Goal: Task Accomplishment & Management: Use online tool/utility

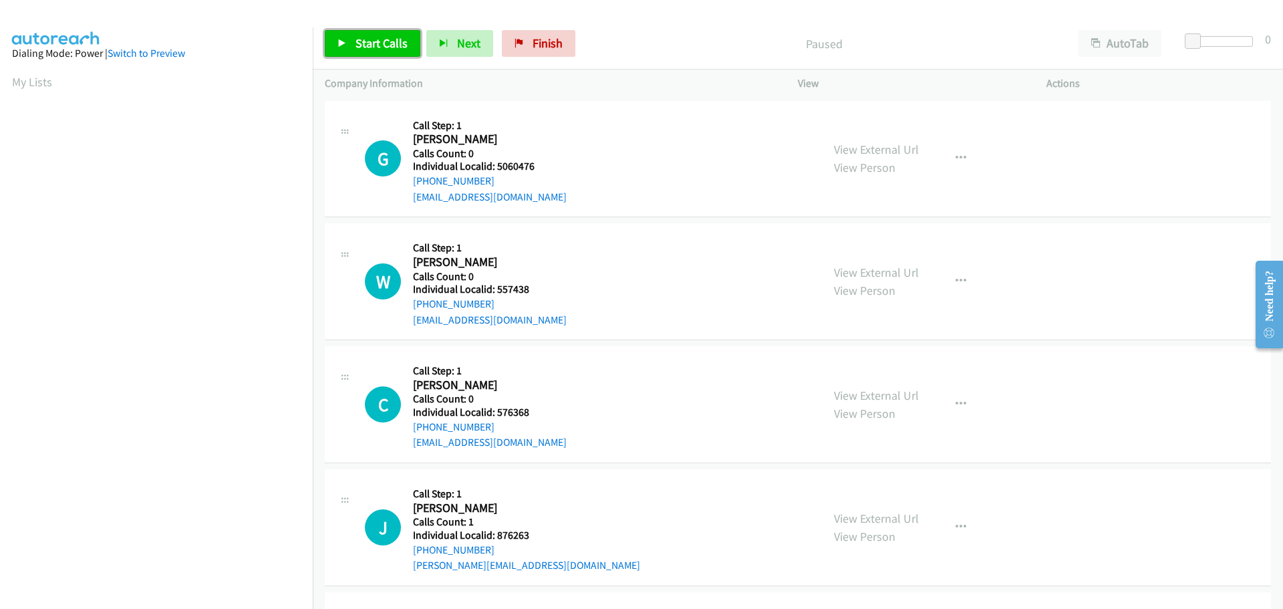
click at [382, 45] on span "Start Calls" at bounding box center [382, 42] width 52 height 15
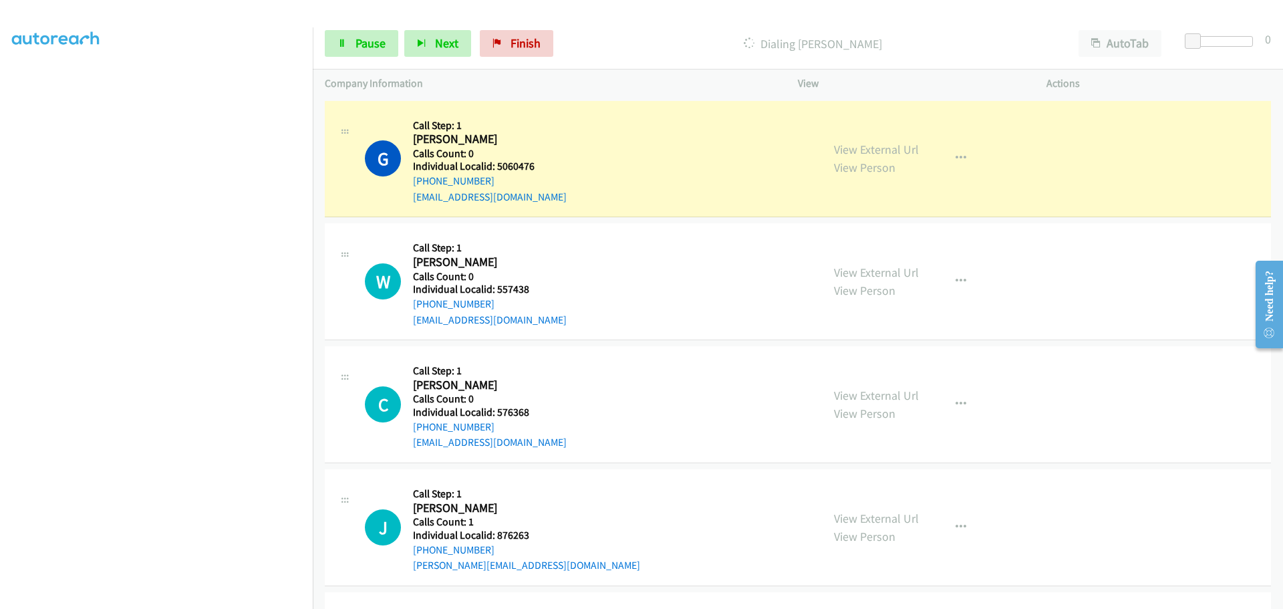
scroll to position [140, 0]
click at [519, 162] on h5 "Individual Localid: 5060476" at bounding box center [490, 166] width 154 height 13
copy h5 "5060476"
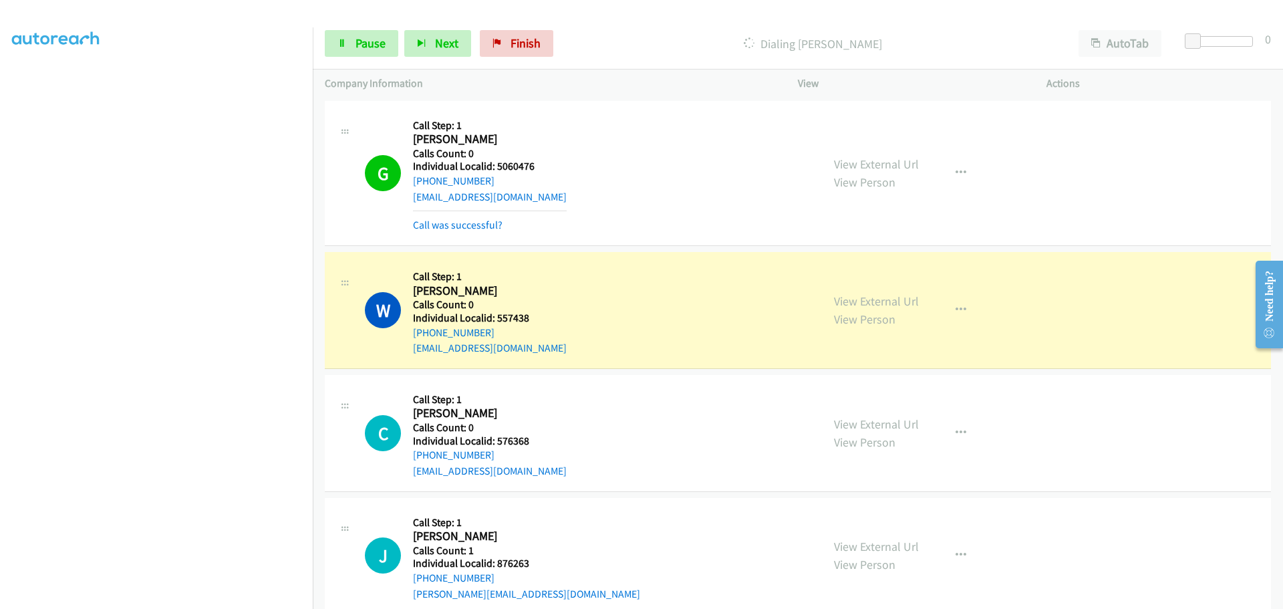
click at [513, 321] on h5 "Individual Localid: 557438" at bounding box center [490, 317] width 154 height 13
copy h5 "557438"
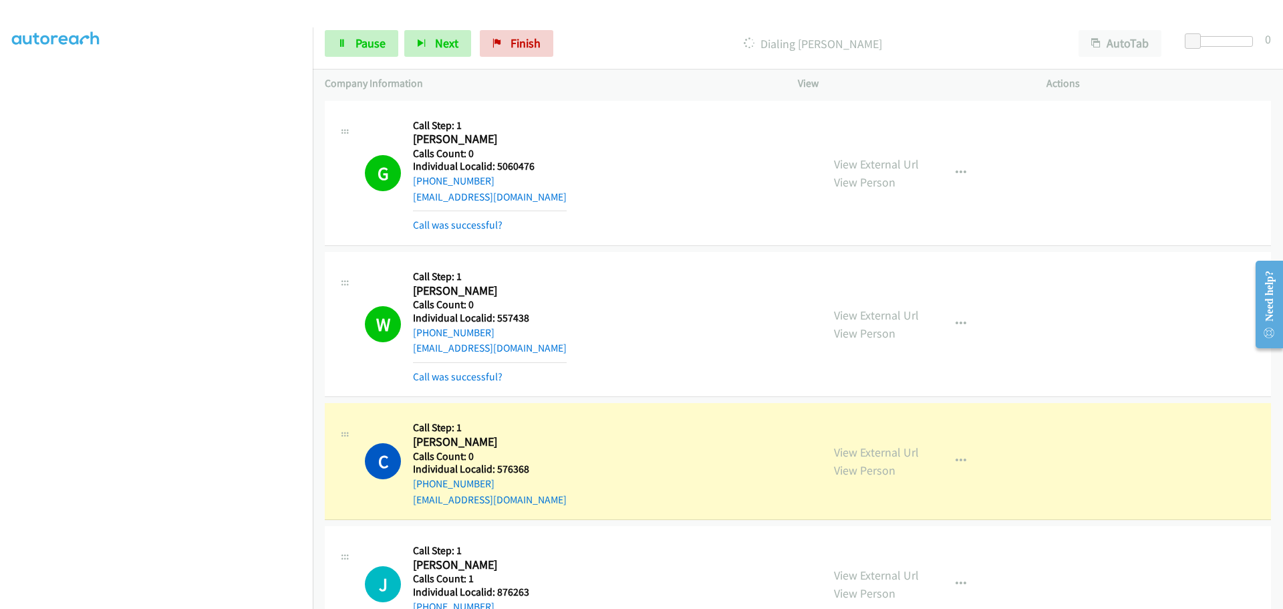
click at [520, 466] on h5 "Individual Localid: 576368" at bounding box center [490, 468] width 154 height 13
copy h5 "576368"
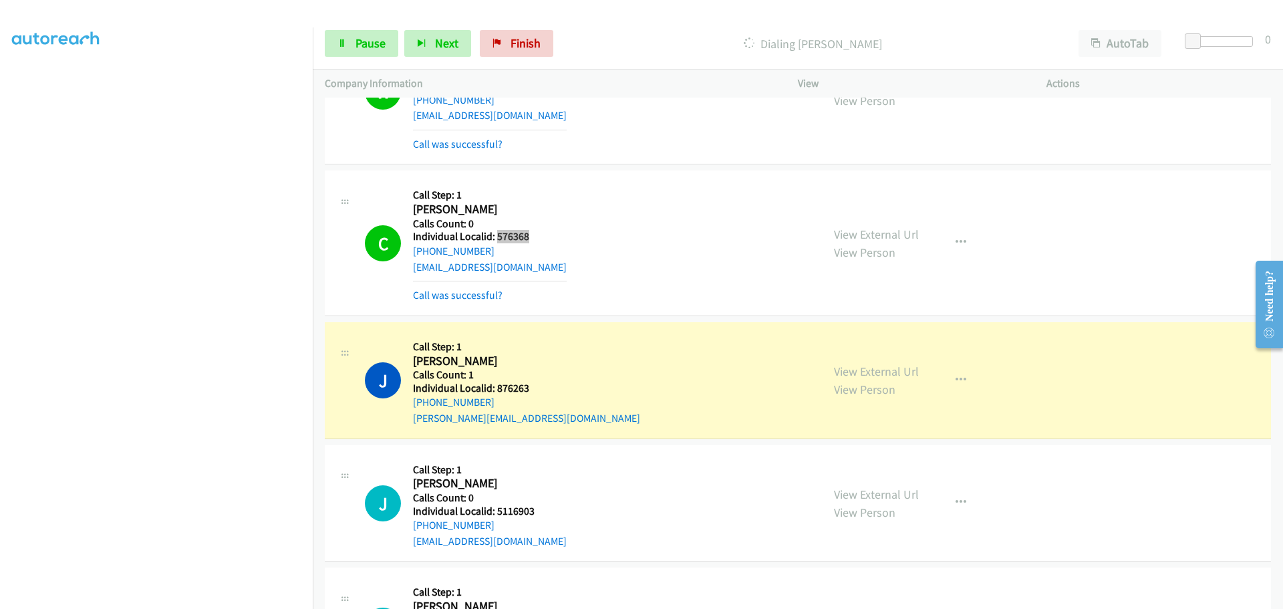
scroll to position [234, 0]
click at [521, 382] on h5 "Individual Localid: 876263" at bounding box center [526, 386] width 227 height 13
copy h5 "876263"
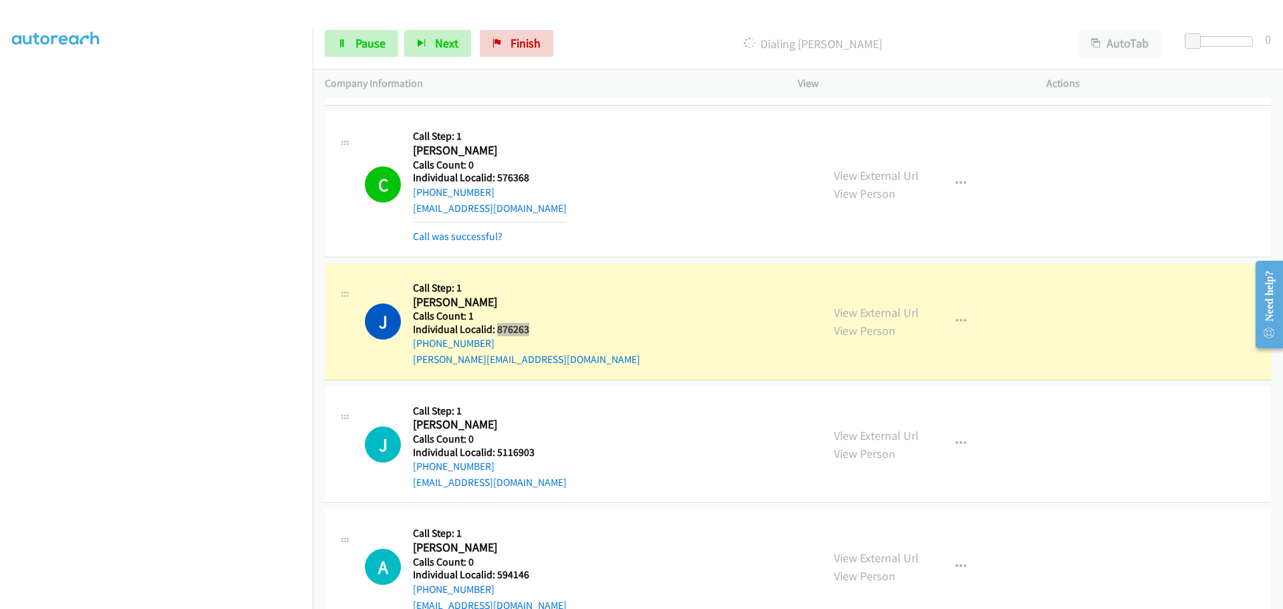
scroll to position [284, 0]
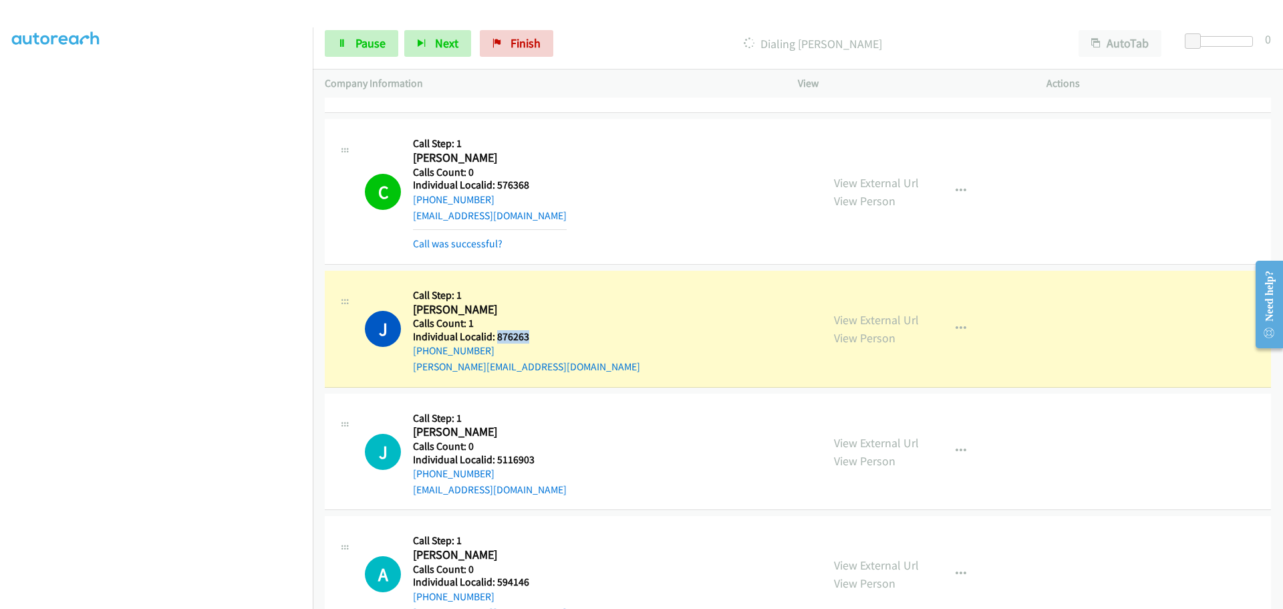
click at [515, 337] on h5 "Individual Localid: 876263" at bounding box center [526, 336] width 227 height 13
click at [515, 456] on h5 "Individual Localid: 5116903" at bounding box center [490, 459] width 154 height 13
click at [521, 454] on h5 "Individual Localid: 5116903" at bounding box center [490, 459] width 154 height 13
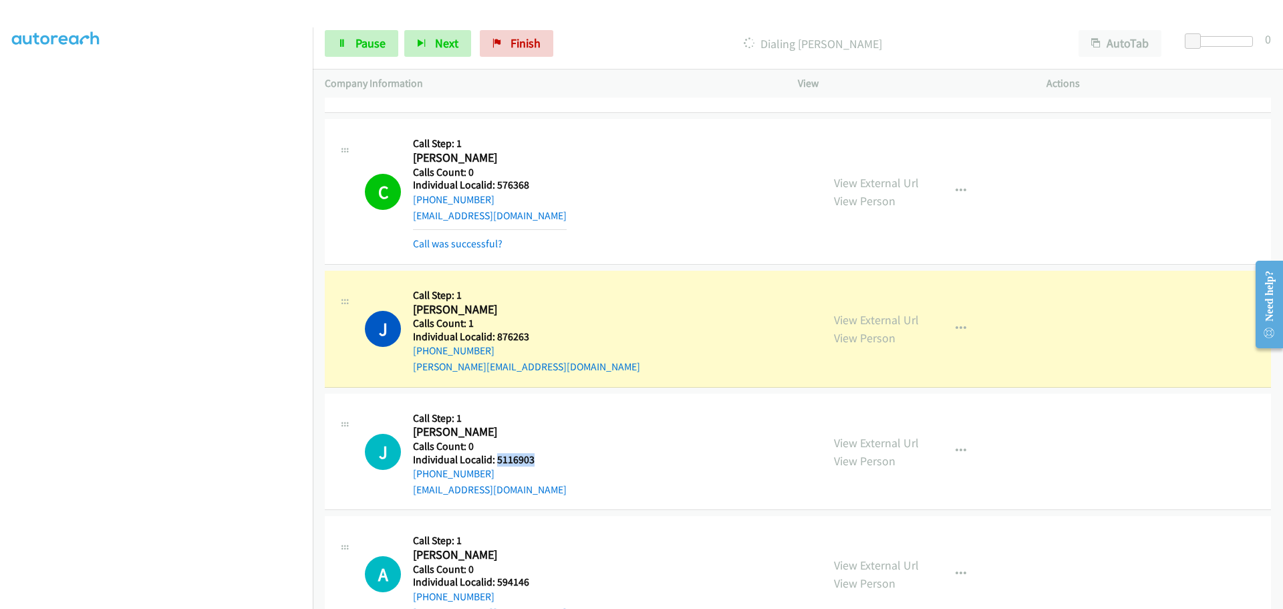
click at [521, 454] on h5 "Individual Localid: 5116903" at bounding box center [490, 459] width 154 height 13
click at [522, 460] on h5 "Individual Localid: 5116903" at bounding box center [490, 459] width 154 height 13
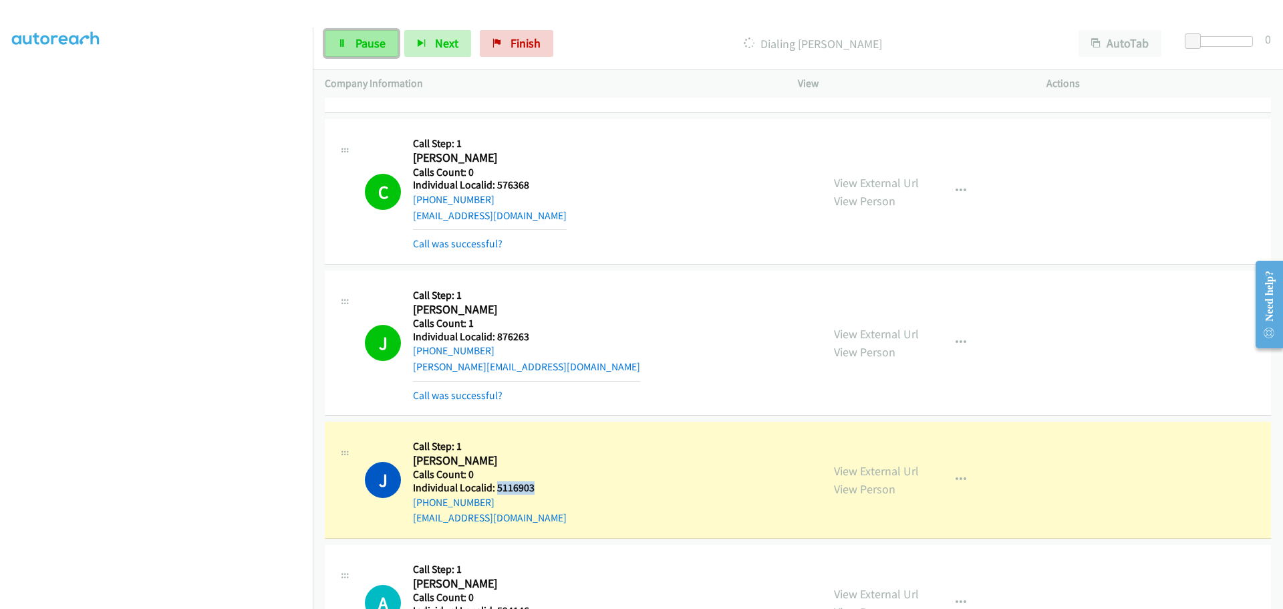
click at [353, 43] on link "Pause" at bounding box center [362, 43] width 74 height 27
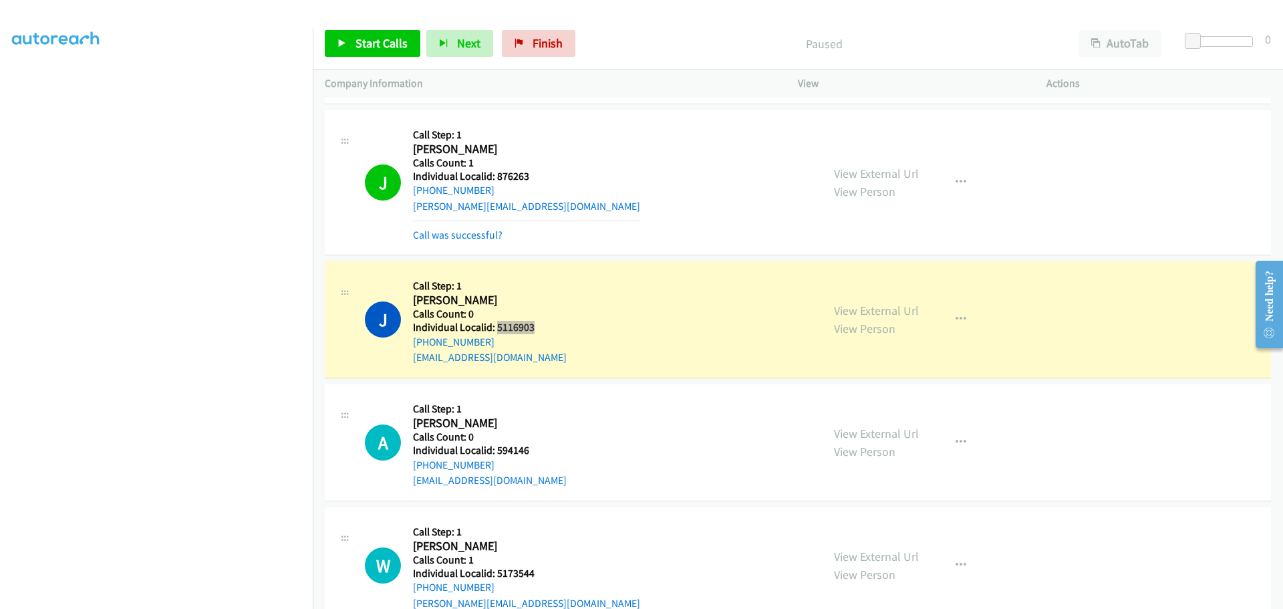
scroll to position [518, 0]
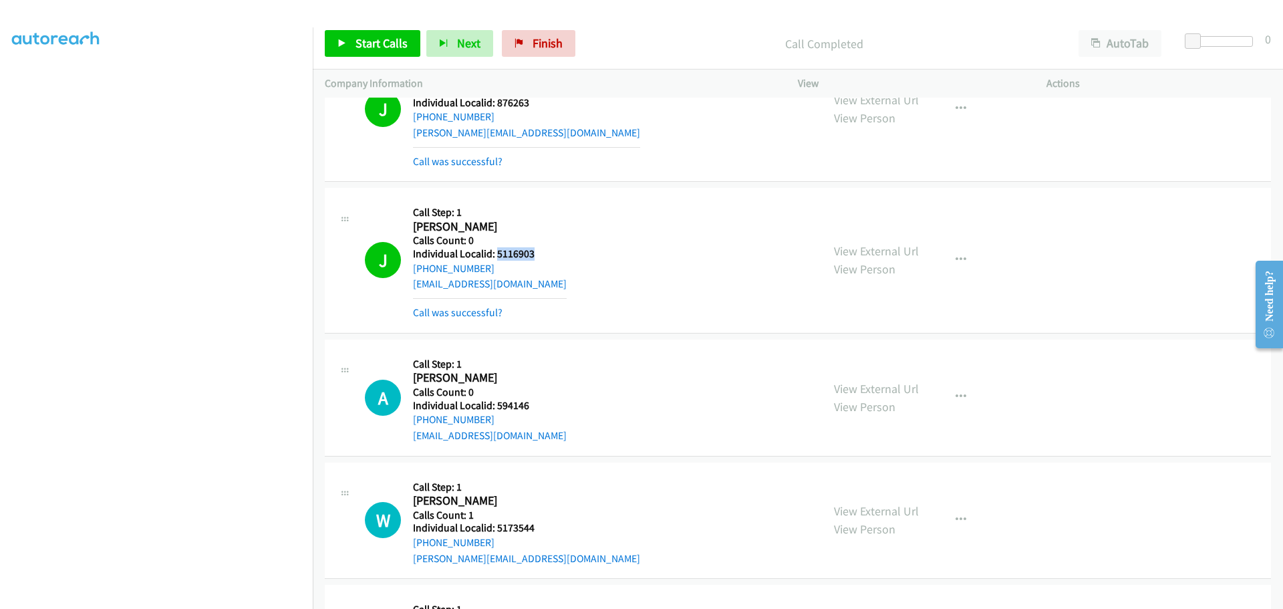
click at [511, 404] on h5 "Individual Localid: 594146" at bounding box center [490, 405] width 154 height 13
copy h5 "594146"
click at [376, 45] on span "Start Calls" at bounding box center [382, 42] width 52 height 15
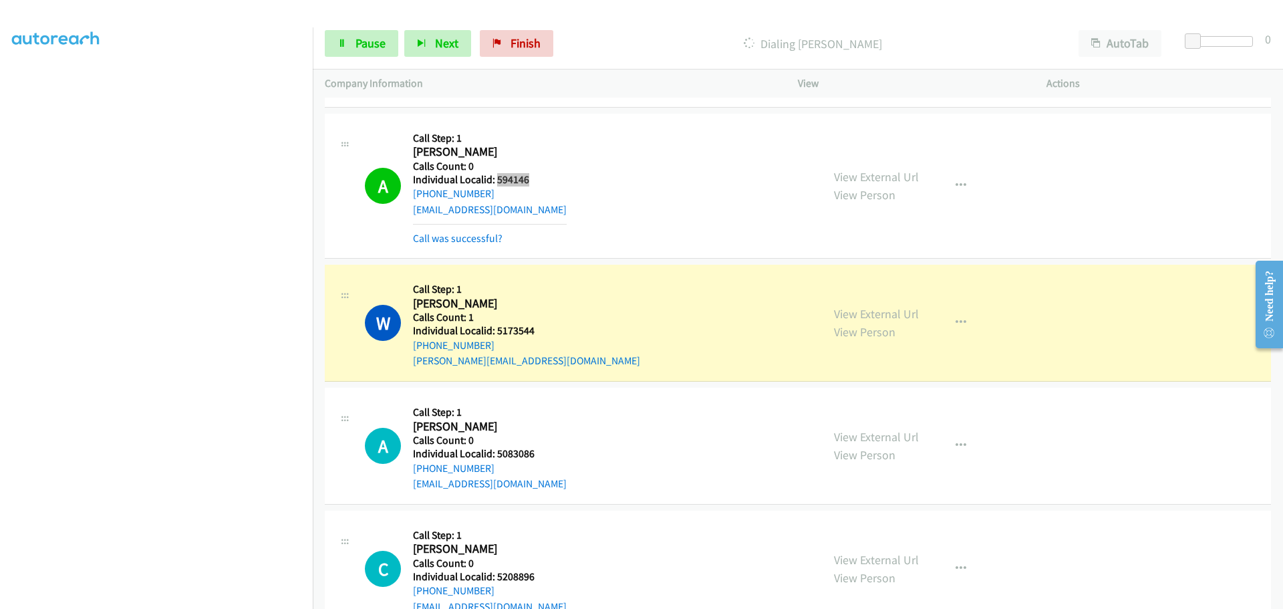
scroll to position [835, 0]
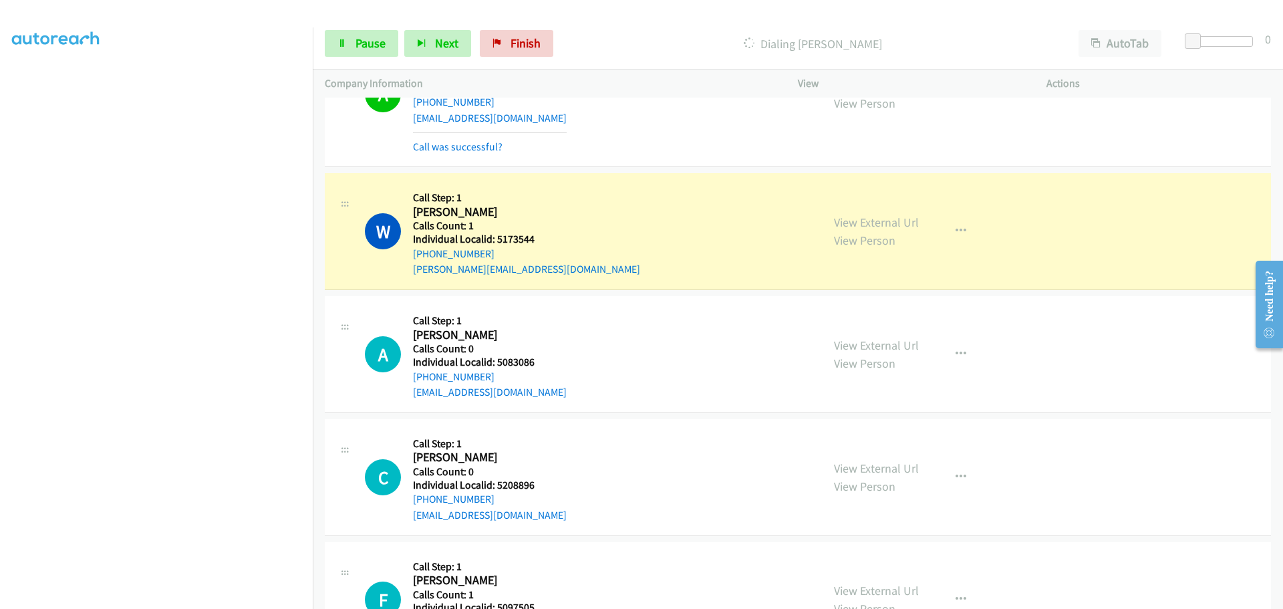
click at [517, 244] on h5 "Individual Localid: 5173544" at bounding box center [526, 239] width 227 height 13
copy h5 "5173544"
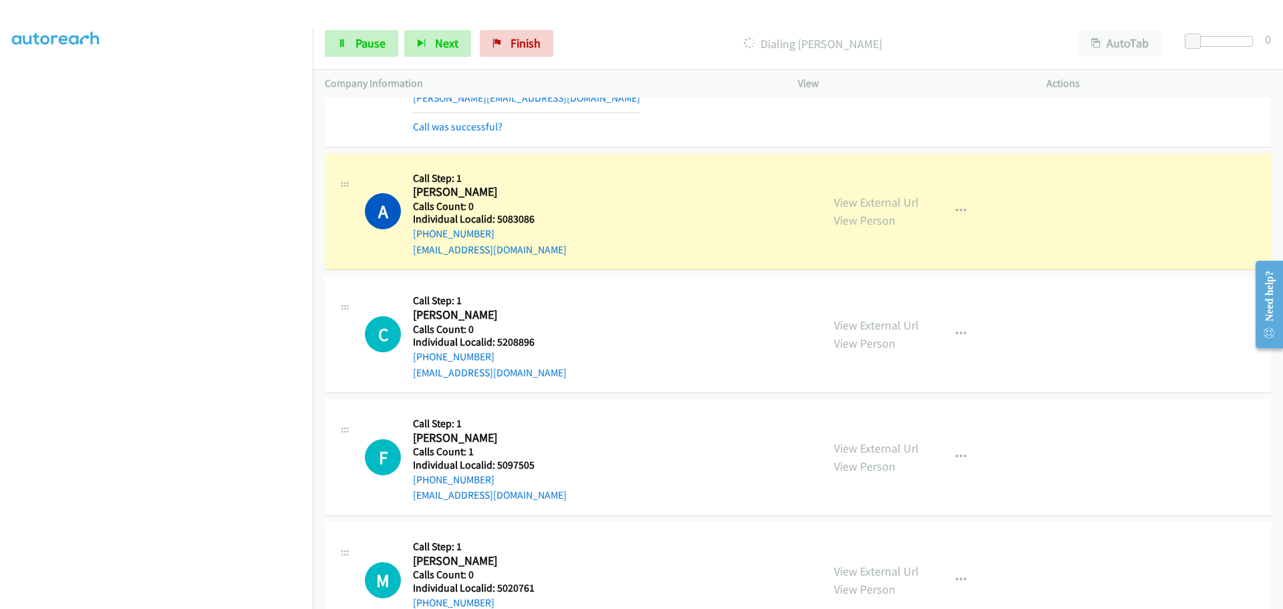
scroll to position [1019, 0]
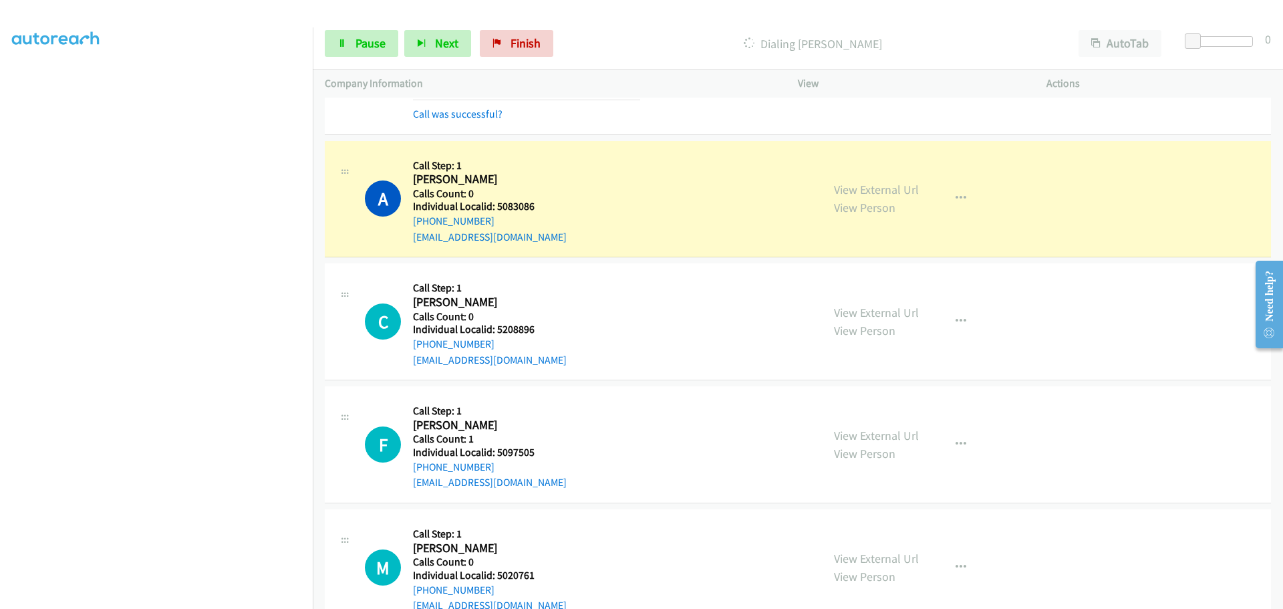
click at [516, 331] on h5 "Individual Localid: 5208896" at bounding box center [490, 329] width 154 height 13
click at [515, 202] on h5 "Individual Localid: 5083086" at bounding box center [490, 206] width 154 height 13
copy h5 "5083086"
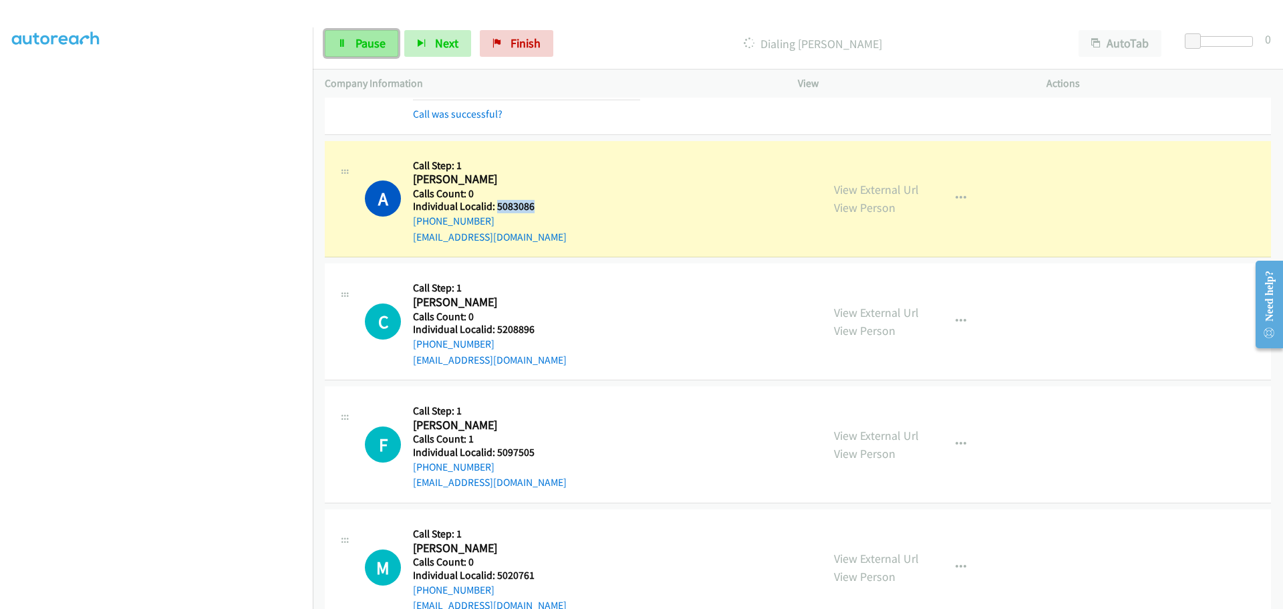
click at [366, 46] on span "Pause" at bounding box center [371, 42] width 30 height 15
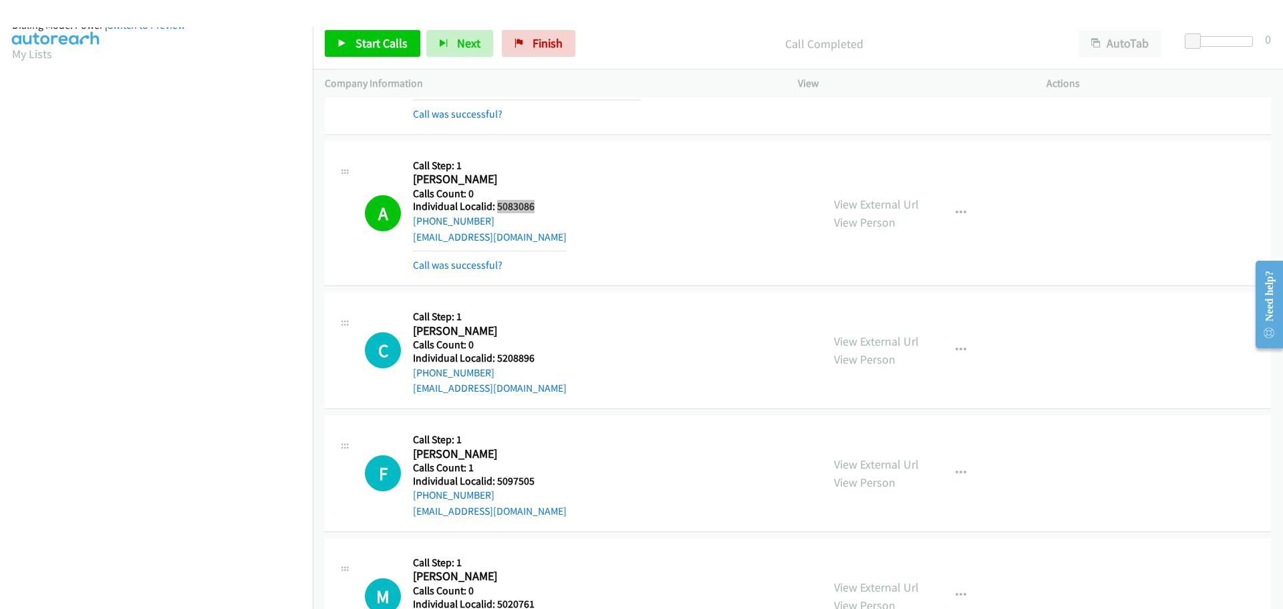
scroll to position [0, 0]
click at [43, 77] on link "My Lists" at bounding box center [32, 81] width 40 height 15
